Goal: Complete application form

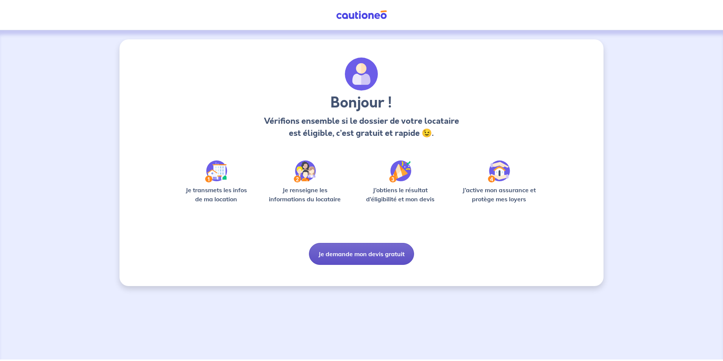
click at [354, 258] on button "Je demande mon devis gratuit" at bounding box center [361, 254] width 105 height 22
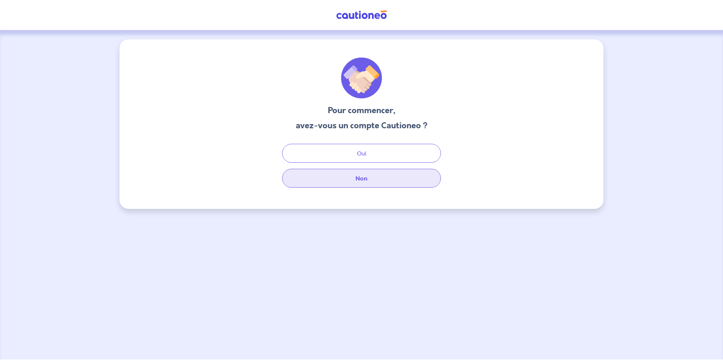
click at [363, 177] on button "Non" at bounding box center [361, 178] width 159 height 19
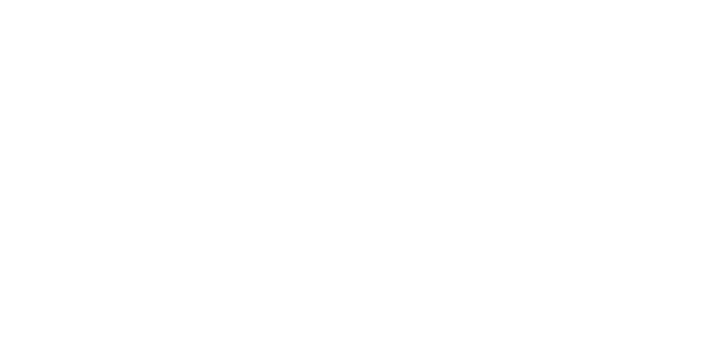
select select "FR"
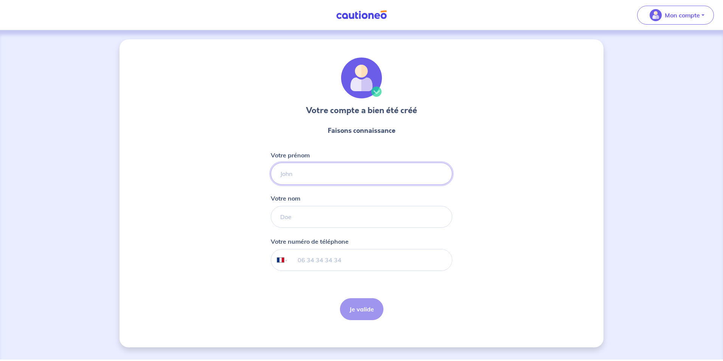
click at [320, 177] on input "Votre prénom" at bounding box center [361, 174] width 181 height 22
type input "ANNIE"
click at [273, 220] on input "Votre nom" at bounding box center [361, 217] width 181 height 22
click at [279, 220] on input "Votre nom" at bounding box center [361, 217] width 181 height 22
type input "JACQUELIN"
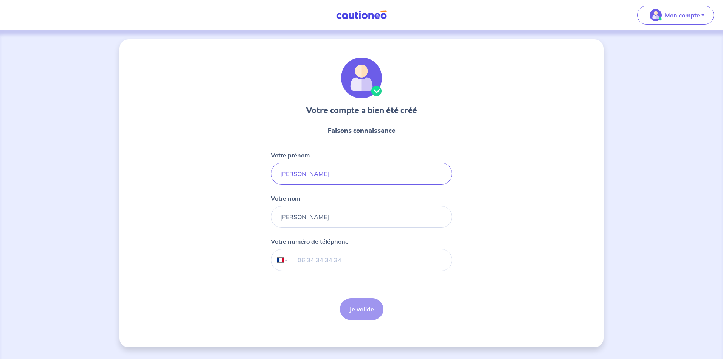
type input "+33 6 33 53 78 82"
click at [361, 309] on button "Je valide" at bounding box center [361, 309] width 43 height 22
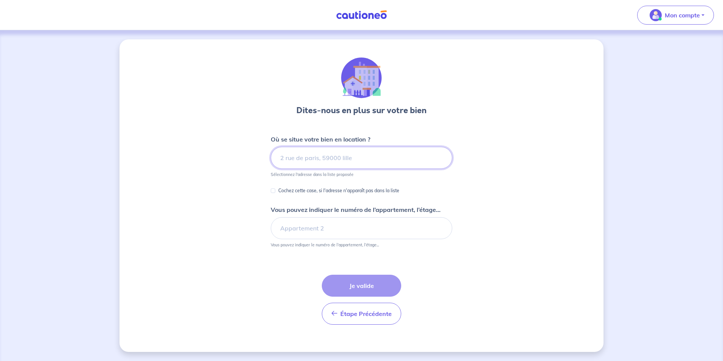
click at [333, 156] on input at bounding box center [361, 158] width 181 height 22
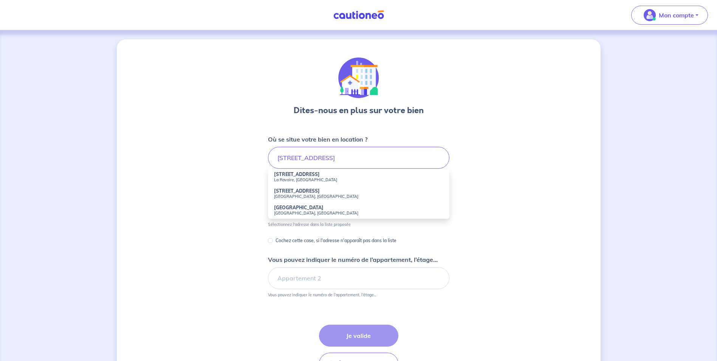
click at [316, 175] on strong "505 Rue la Parpillette" at bounding box center [297, 174] width 46 height 6
type input "505 Rue la Parpillette, La Ravoire, France"
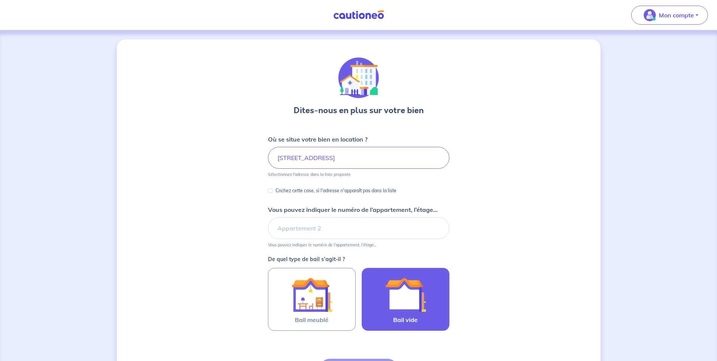
click at [413, 286] on img at bounding box center [405, 294] width 41 height 41
click at [0, 0] on input "Bail vide" at bounding box center [0, 0] width 0 height 0
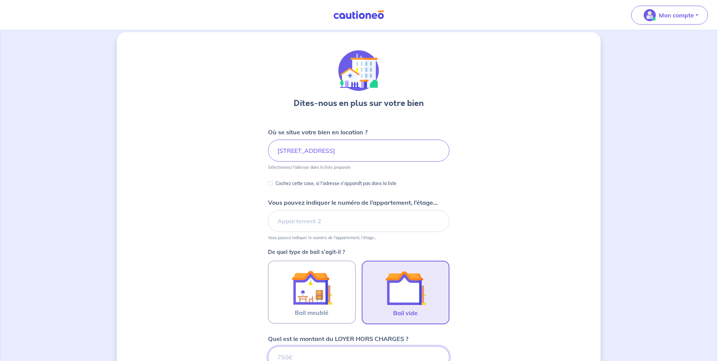
scroll to position [222, 0]
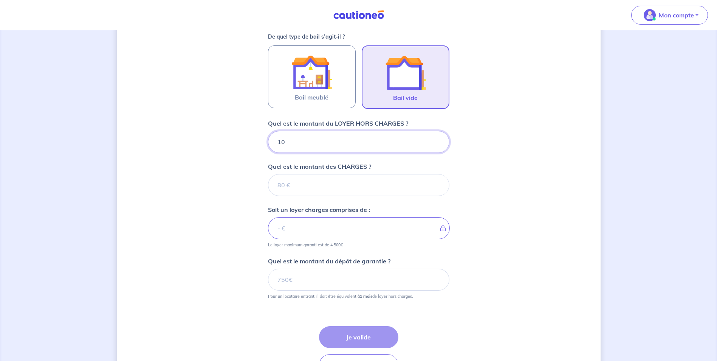
type input "105"
type input "1050"
click at [286, 183] on input "Quel est le montant des CHARGES ?" at bounding box center [358, 185] width 181 height 22
type input "80"
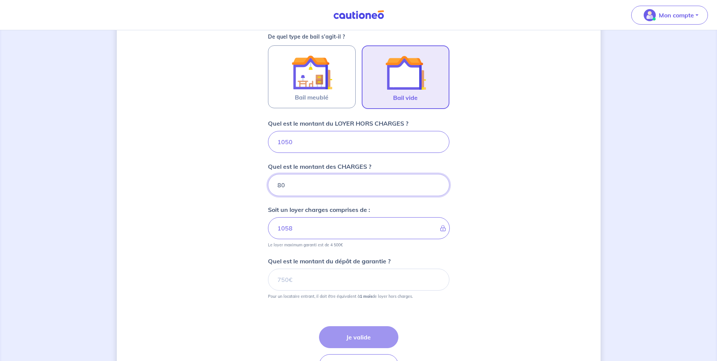
type input "1130"
type input "80"
click at [281, 280] on input "Quel est le montant du dépôt de garantie ?" at bounding box center [358, 279] width 181 height 22
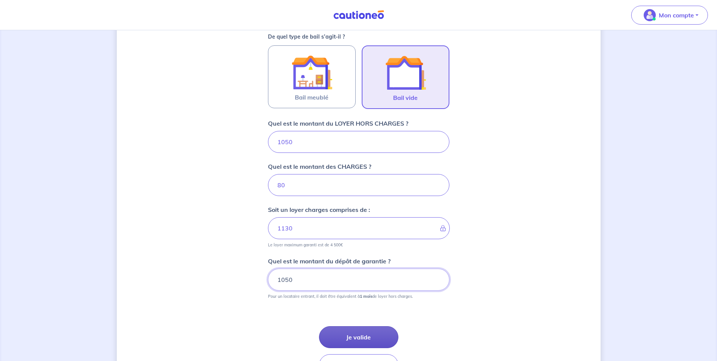
type input "1050"
click at [362, 337] on button "Je valide" at bounding box center [358, 337] width 79 height 22
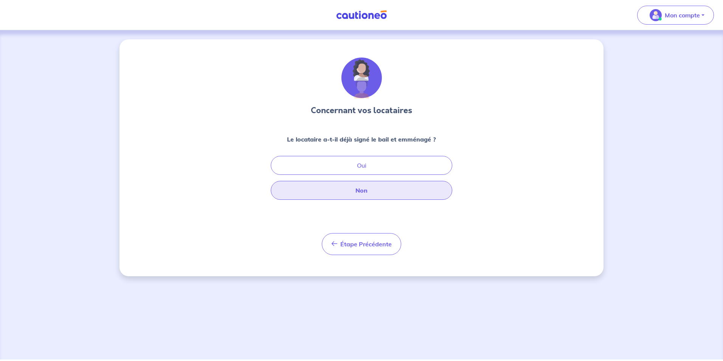
click at [361, 192] on button "Non" at bounding box center [361, 190] width 181 height 19
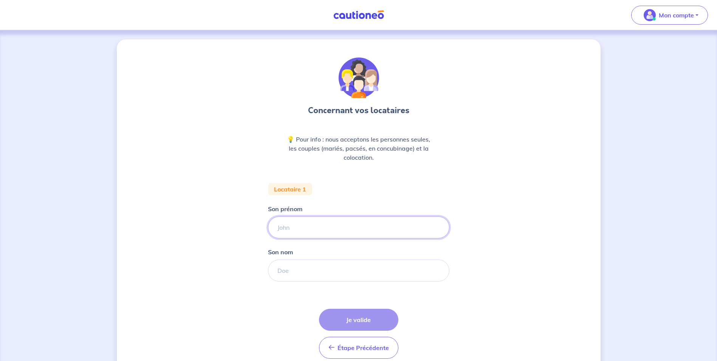
click at [294, 227] on input "Son prénom" at bounding box center [358, 227] width 181 height 22
type input "GUILLAUME"
click at [276, 270] on input "Son nom" at bounding box center [358, 270] width 181 height 22
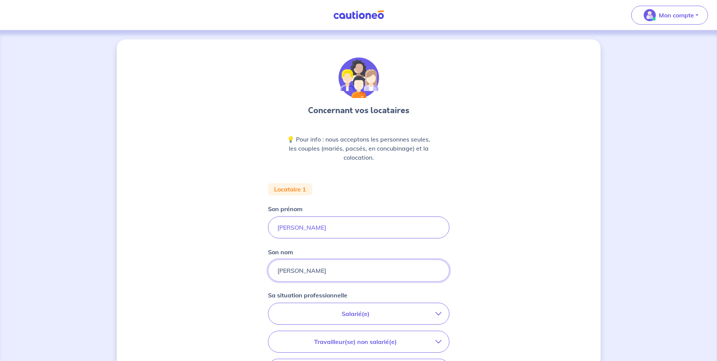
type input "HAAG"
click at [442, 311] on button "Salarié(e)" at bounding box center [358, 313] width 181 height 21
click at [284, 344] on input "CDI en période d'essai (min. 3 bulletins de salaire)" at bounding box center [284, 345] width 6 height 6
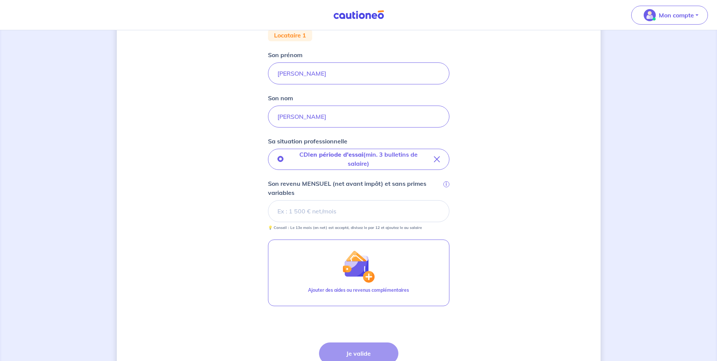
scroll to position [181, 0]
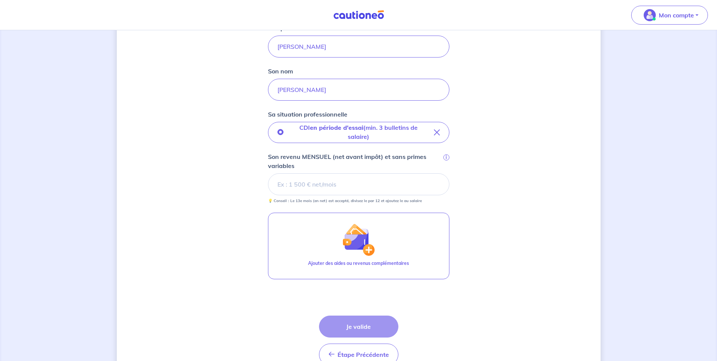
click at [529, 234] on div "Concernant vos locataires 💡 Pour info : nous acceptons les personnes seules, le…" at bounding box center [359, 126] width 484 height 534
click at [305, 185] on input "Son revenu MENSUEL (net avant impôt) et sans primes variables i" at bounding box center [358, 184] width 181 height 22
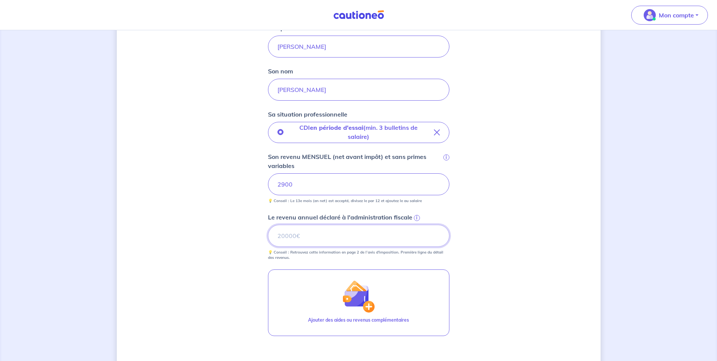
click at [298, 230] on input "Le revenu annuel déclaré à l'administration fiscale i" at bounding box center [358, 236] width 181 height 22
click at [284, 183] on input "2900" at bounding box center [358, 184] width 181 height 22
click at [285, 234] on input "Le revenu annuel déclaré à l'administration fiscale i" at bounding box center [358, 236] width 181 height 22
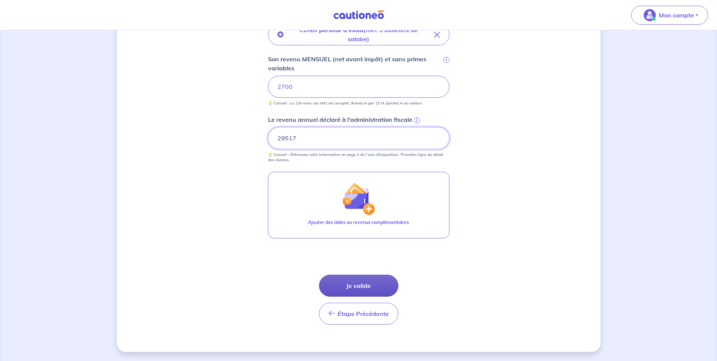
type input "29517"
click at [361, 283] on button "Je valide" at bounding box center [358, 286] width 79 height 22
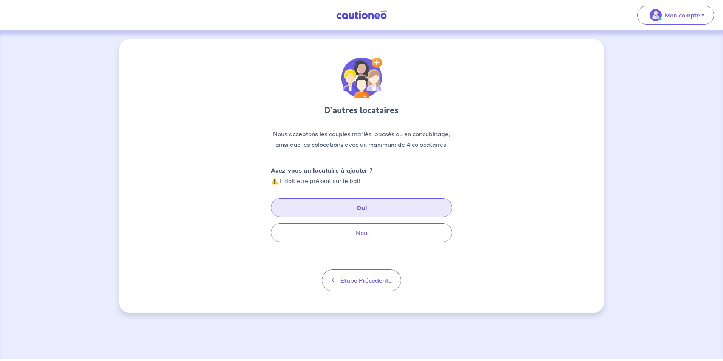
click at [371, 207] on button "Oui" at bounding box center [361, 207] width 181 height 19
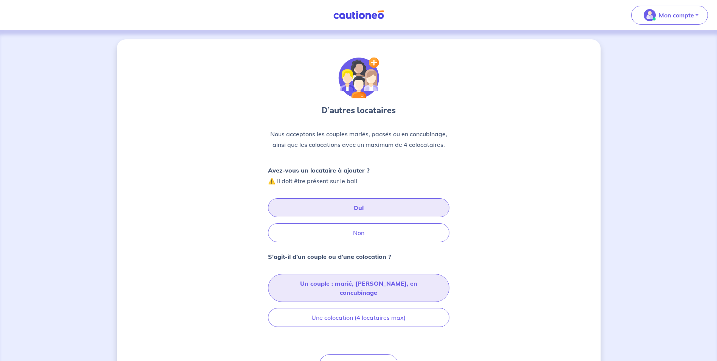
click at [289, 285] on button "Un couple : marié, pacsé, en concubinage" at bounding box center [358, 288] width 181 height 28
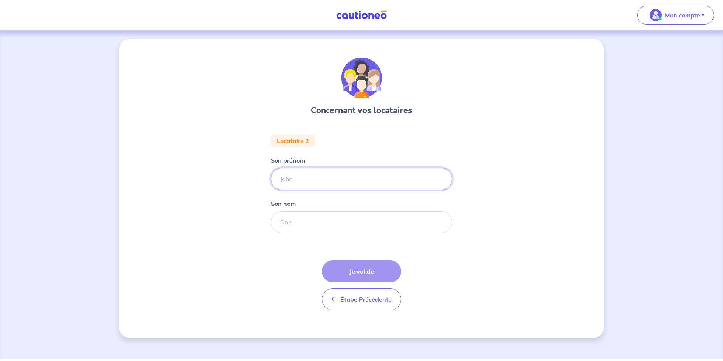
click at [295, 180] on input "Son prénom" at bounding box center [361, 179] width 181 height 22
type input "MEIJE"
click at [284, 229] on input "Son nom" at bounding box center [361, 222] width 181 height 22
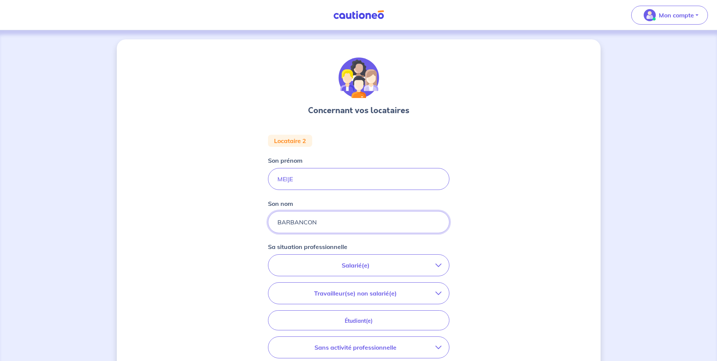
type input "BARBANCON"
click at [441, 267] on icon "button" at bounding box center [439, 265] width 6 height 6
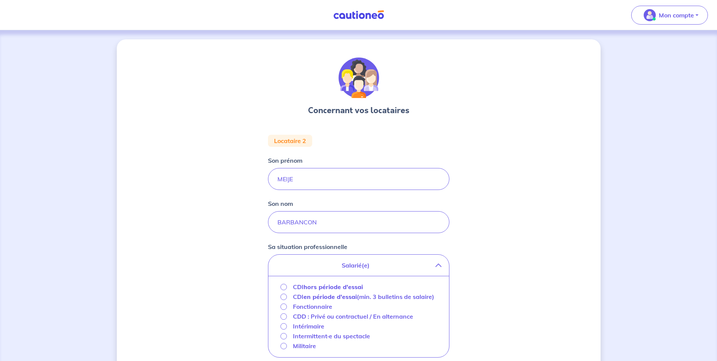
scroll to position [207, 0]
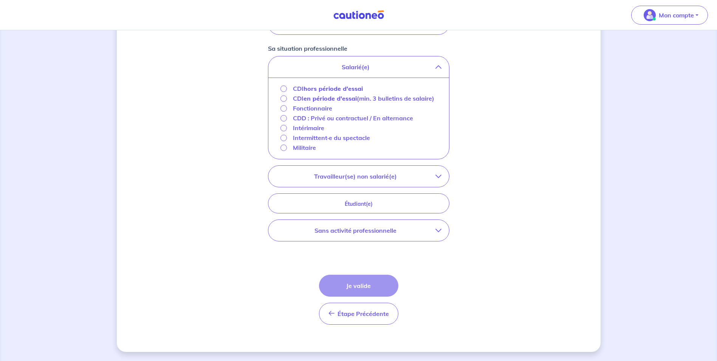
click at [442, 173] on button "Travailleur(se) non salarié(e)" at bounding box center [358, 176] width 181 height 21
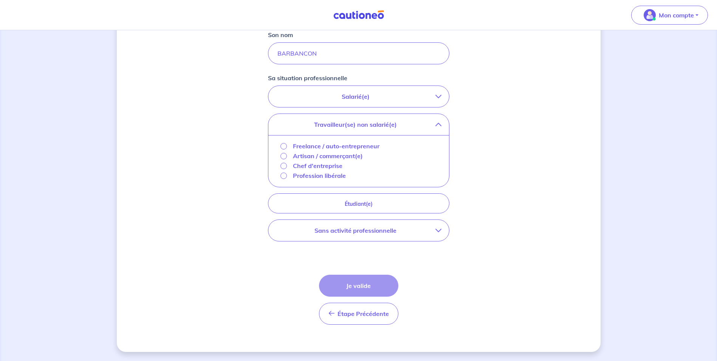
scroll to position [169, 0]
click at [347, 177] on div "Profession libérale" at bounding box center [359, 176] width 157 height 10
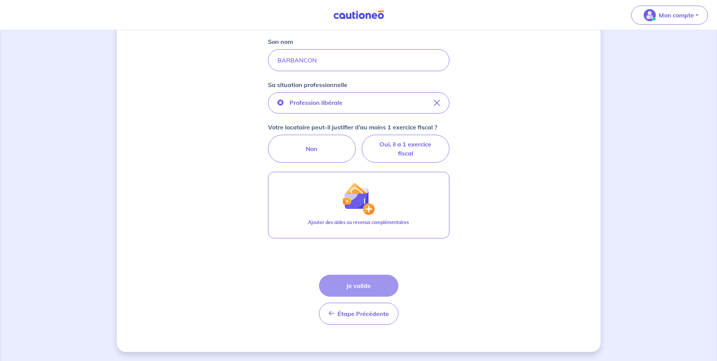
scroll to position [162, 0]
click at [408, 144] on label "Oui, il a 1 exercice fiscal" at bounding box center [406, 149] width 88 height 28
click at [361, 140] on input "Oui, il a 1 exercice fiscal" at bounding box center [358, 137] width 5 height 5
radio input "true"
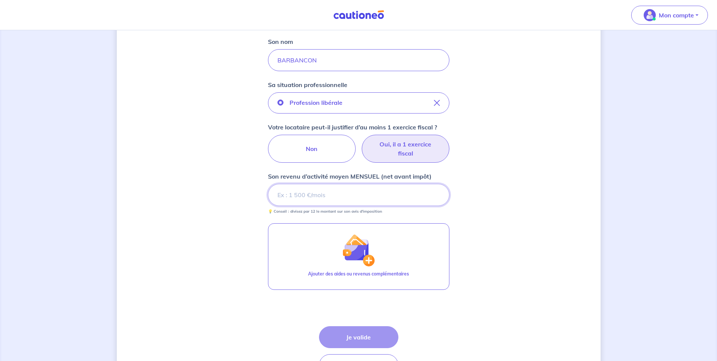
click at [302, 198] on input "Son revenu d’activité moyen MENSUEL (net avant impôt)" at bounding box center [358, 195] width 181 height 22
click at [300, 195] on input "Son revenu d’activité moyen MENSUEL (net avant impôt)" at bounding box center [358, 195] width 181 height 22
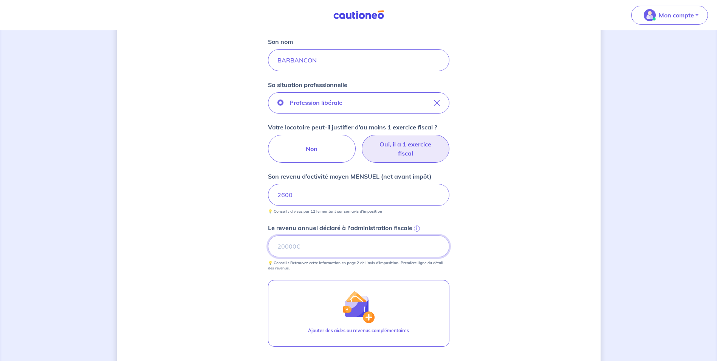
click at [310, 244] on input "Le revenu annuel déclaré à l'administration fiscale i" at bounding box center [358, 246] width 181 height 22
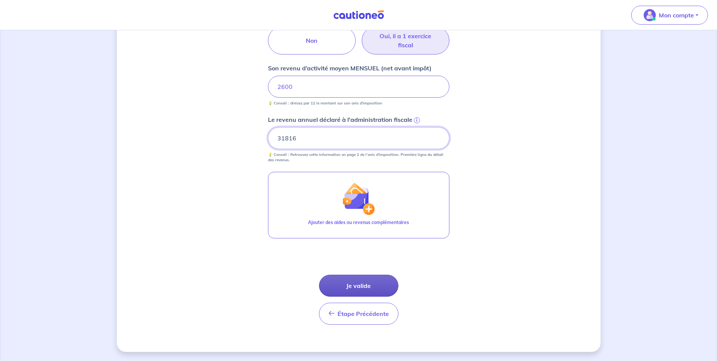
type input "31816"
click at [345, 287] on button "Je valide" at bounding box center [358, 286] width 79 height 22
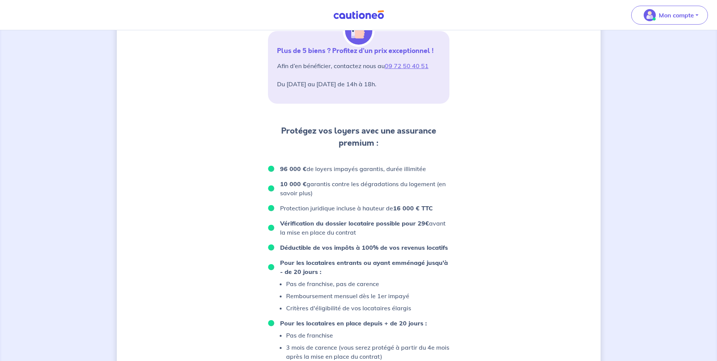
scroll to position [431, 0]
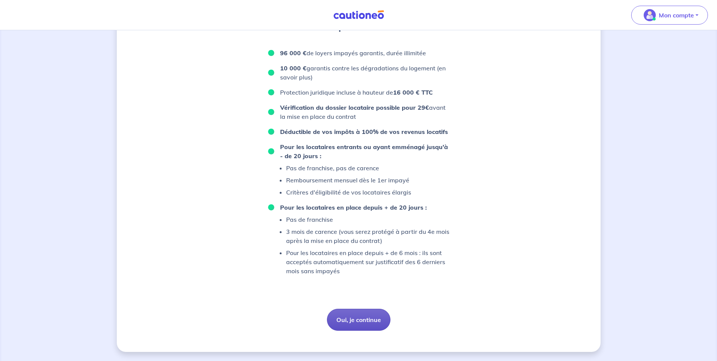
click at [357, 319] on button "Oui, je continue" at bounding box center [359, 320] width 64 height 22
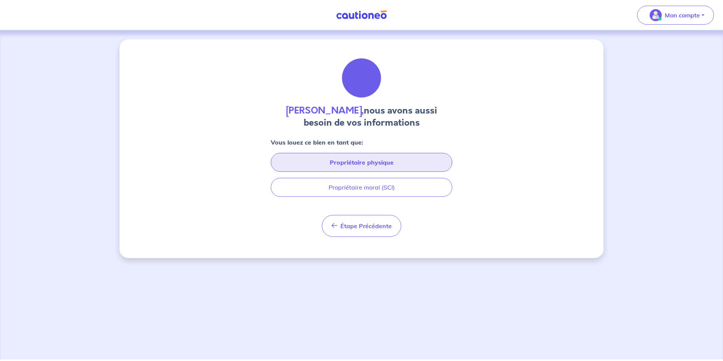
click at [406, 159] on button "Propriétaire physique" at bounding box center [361, 162] width 181 height 19
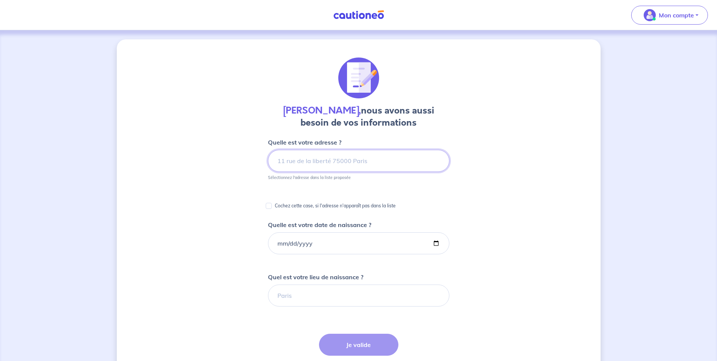
click at [345, 158] on input at bounding box center [358, 161] width 181 height 22
type input "L"
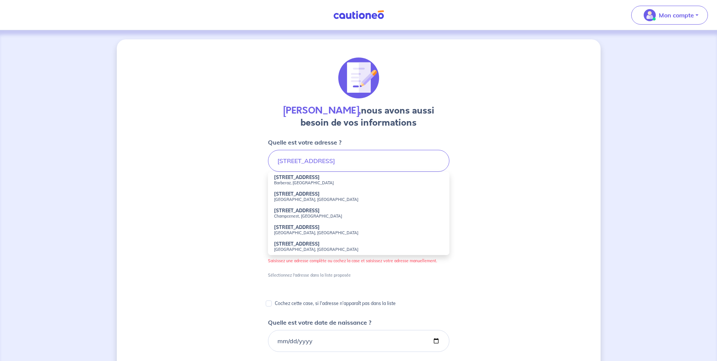
click at [294, 177] on strong "25 Rue de Buisson Rond" at bounding box center [297, 177] width 46 height 6
type input "25 Rue de Buisson Rond, Barberaz, France"
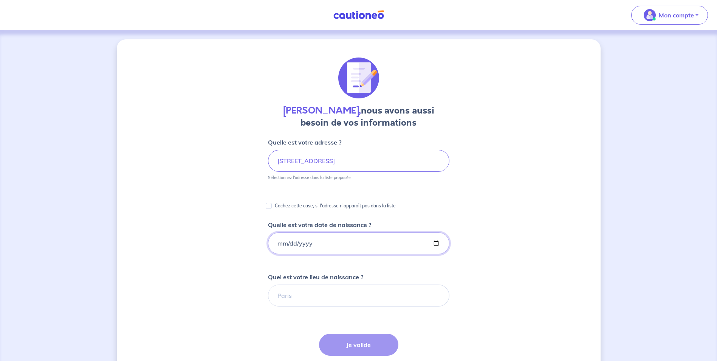
click at [286, 242] on input "Quelle est votre date de naissance ?" at bounding box center [358, 243] width 181 height 22
type input "1971-10-16"
click at [292, 292] on input "Quel est votre lieu de naissance ?" at bounding box center [358, 295] width 181 height 22
type input "CHAMBERY"
click at [271, 206] on input "Cochez cette case, si l'adresse n'apparaît pas dans la liste" at bounding box center [269, 206] width 6 height 6
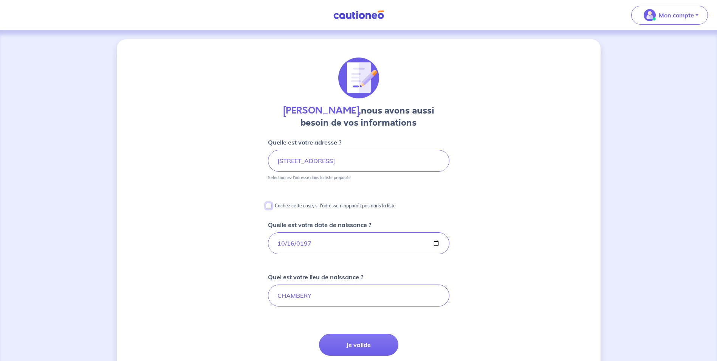
checkbox input "true"
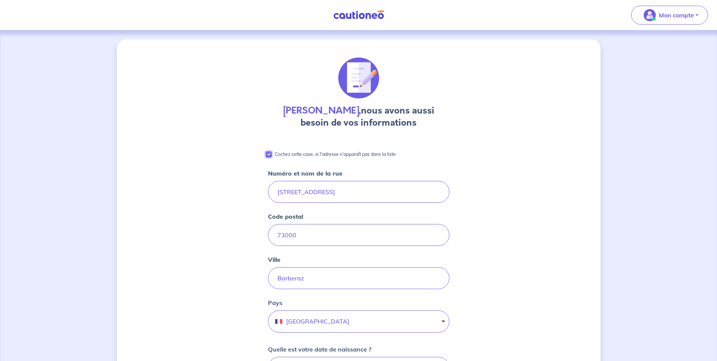
scroll to position [301, 0]
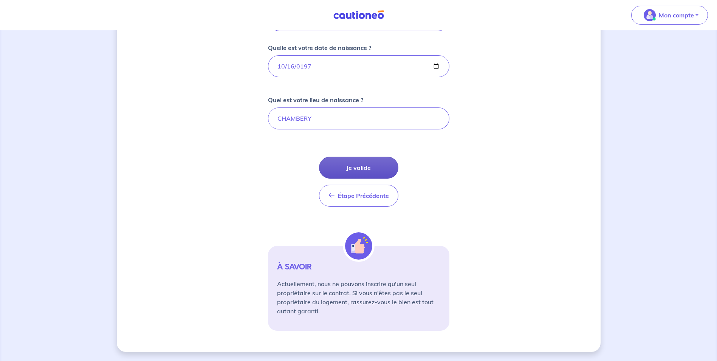
click at [362, 164] on button "Je valide" at bounding box center [358, 168] width 79 height 22
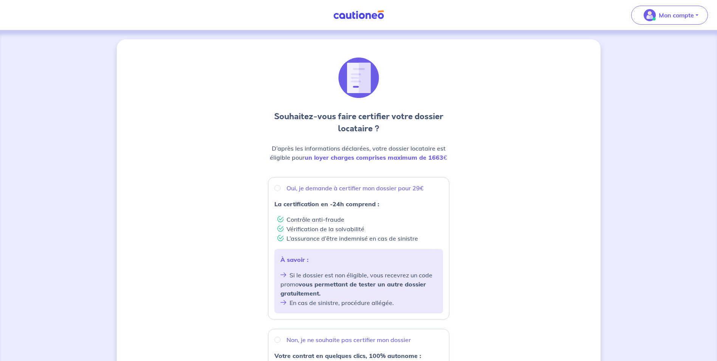
scroll to position [205, 0]
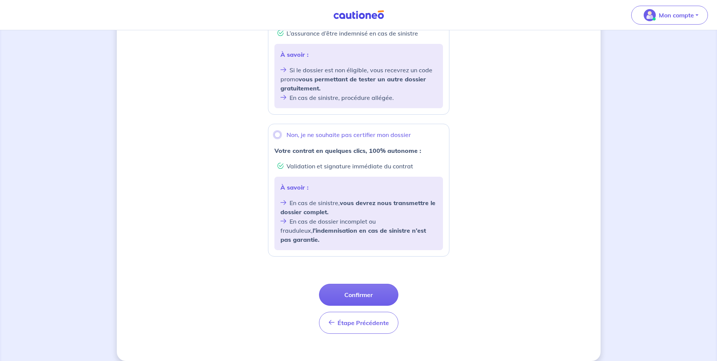
click at [277, 136] on input "Non, je ne souhaite pas certifier mon dossier" at bounding box center [278, 135] width 6 height 6
radio input "true"
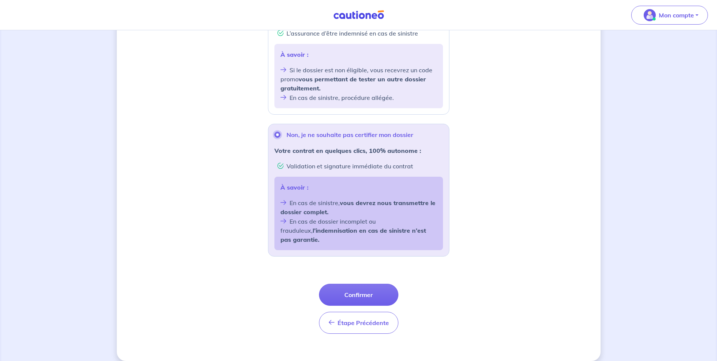
scroll to position [0, 0]
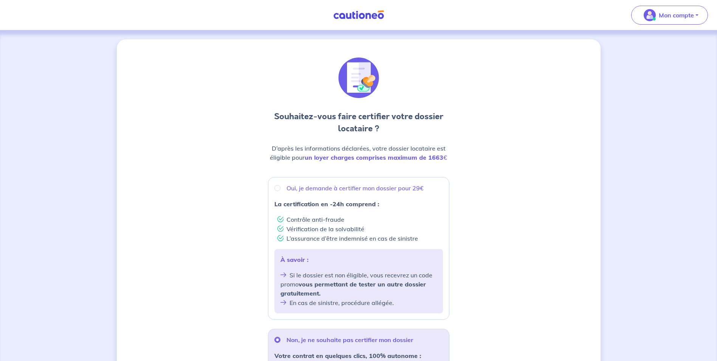
click at [563, 146] on div "Souhaitez-vous faire certifier votre dossier locataire ? D’après les informatio…" at bounding box center [359, 302] width 484 height 526
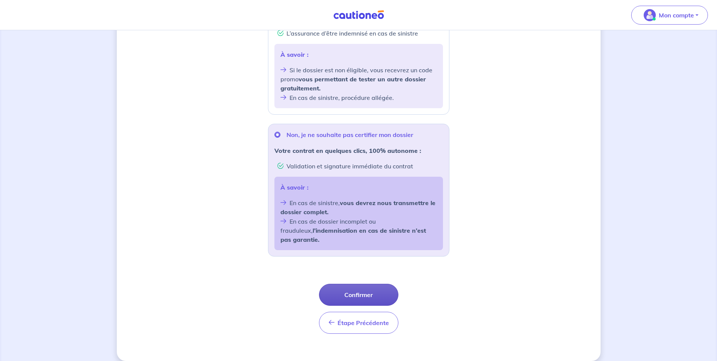
click at [362, 286] on button "Confirmer" at bounding box center [358, 295] width 79 height 22
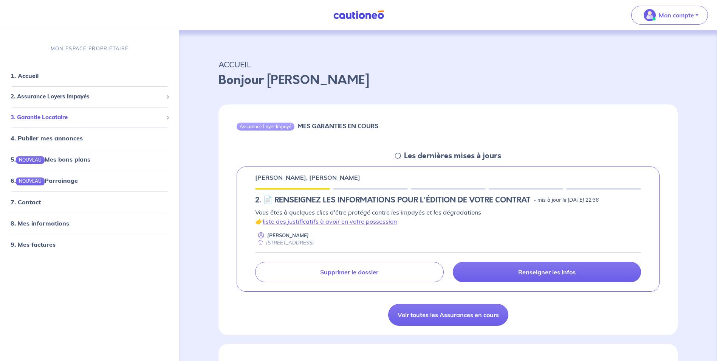
click at [52, 118] on span "3. Garantie Locataire" at bounding box center [87, 117] width 152 height 9
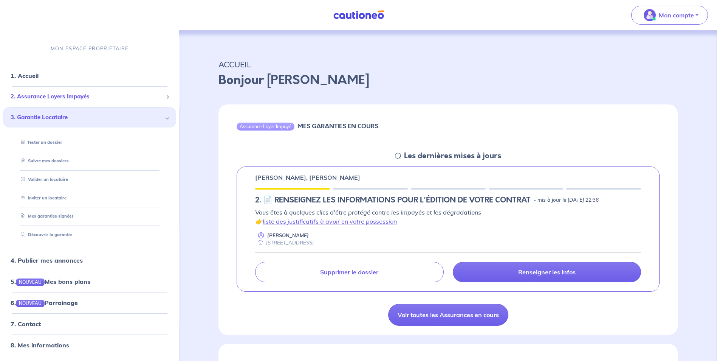
click at [44, 99] on span "2. Assurance Loyers Impayés" at bounding box center [87, 97] width 152 height 9
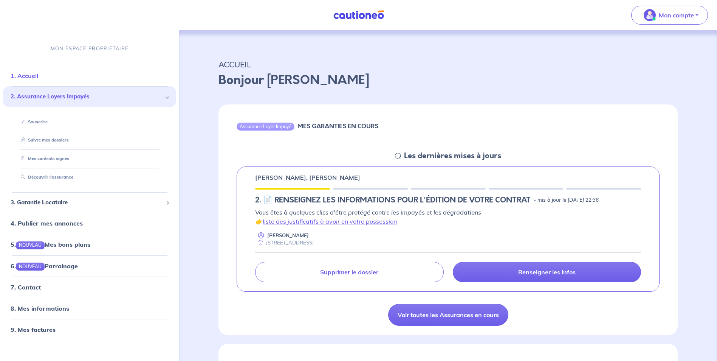
click at [28, 78] on link "1. Accueil" at bounding box center [25, 76] width 28 height 8
